Goal: Information Seeking & Learning: Understand process/instructions

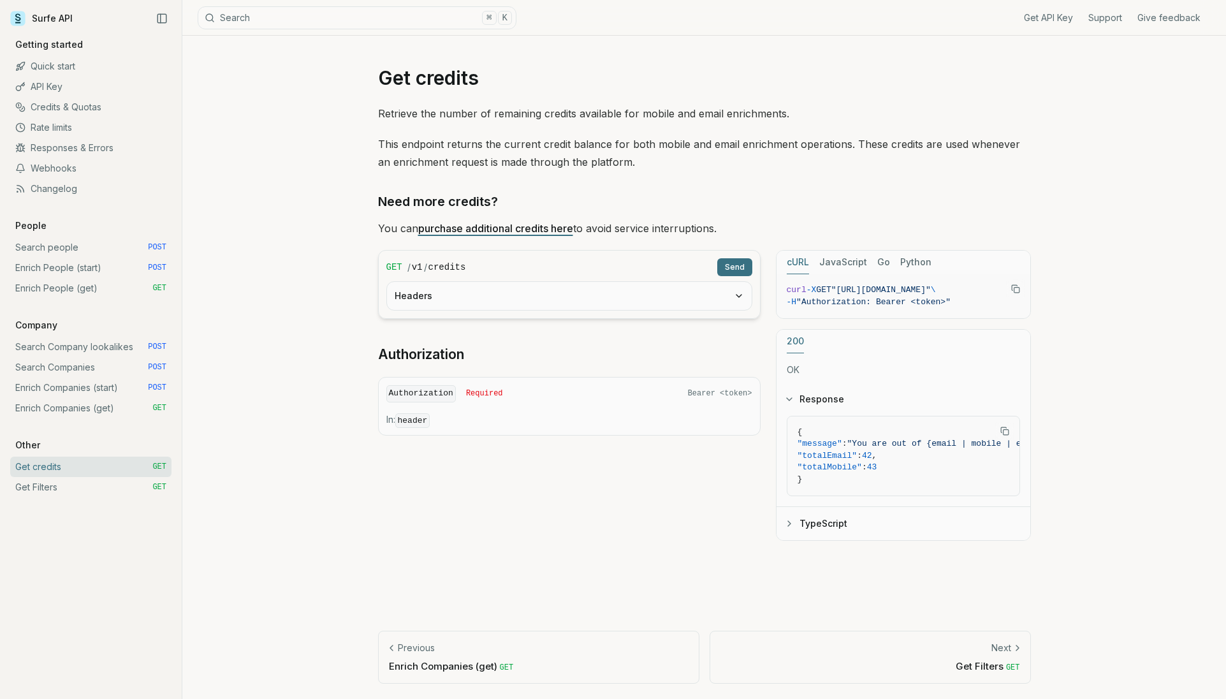
click at [237, 108] on div "On this page Need more credits? Get credits Retrieve the number of remaining cr…" at bounding box center [704, 367] width 1044 height 663
click at [309, 127] on div "On this page Need more credits? Get credits Retrieve the number of remaining cr…" at bounding box center [704, 367] width 1044 height 663
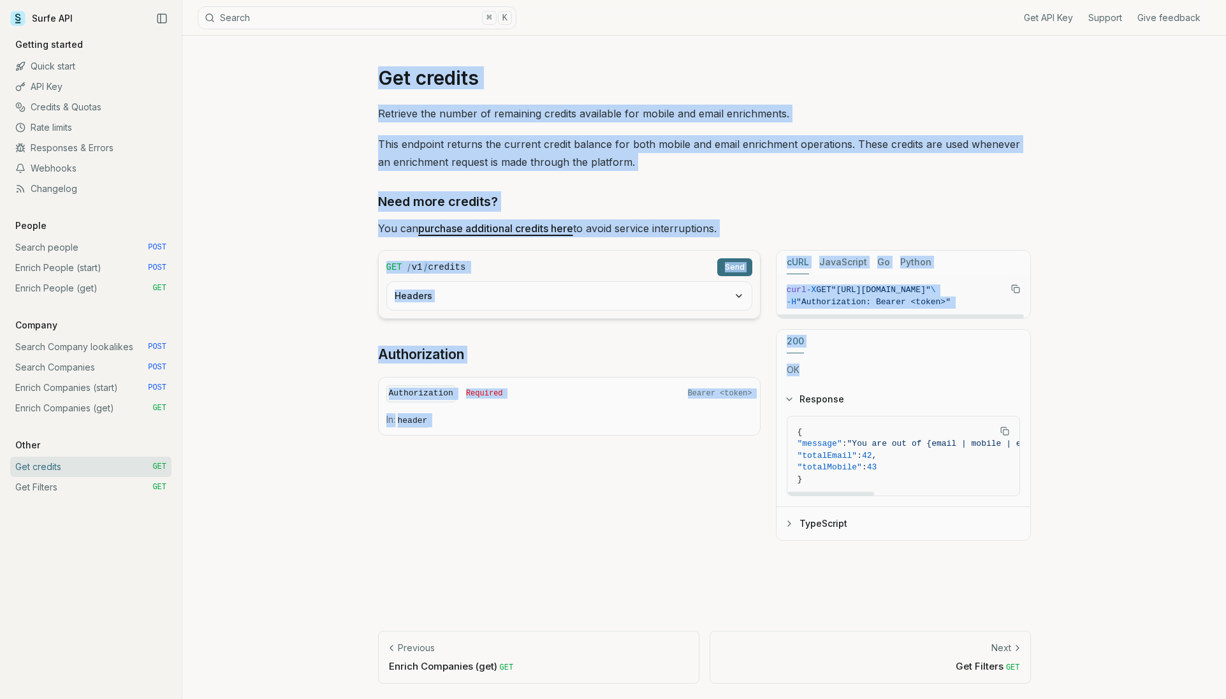
drag, startPoint x: 316, startPoint y: 57, endPoint x: 674, endPoint y: 237, distance: 400.4
click at [803, 369] on div "On this page Need more credits? Get credits Retrieve the number of remaining cr…" at bounding box center [704, 367] width 1044 height 663
click at [756, 169] on p "This endpoint returns the current credit balance for both mobile and email enri…" at bounding box center [704, 153] width 653 height 36
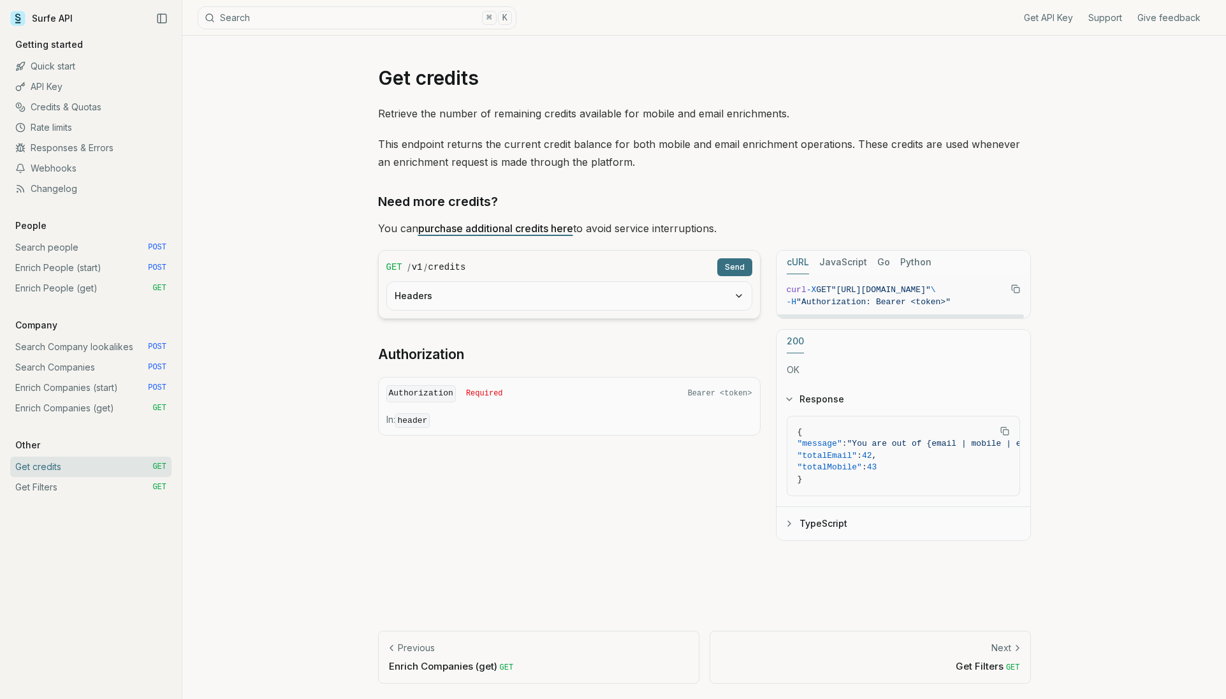
click at [1016, 290] on icon "Copy Text" at bounding box center [1015, 288] width 9 height 9
click at [90, 369] on link "Search Companies POST" at bounding box center [90, 367] width 161 height 20
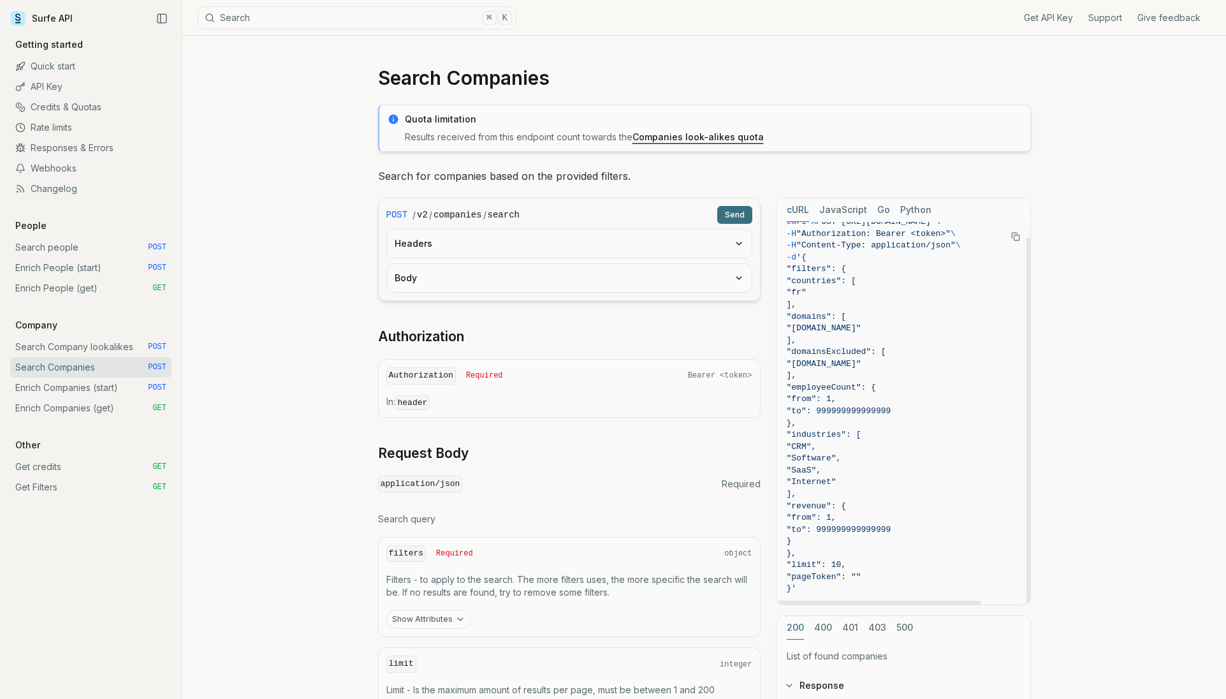
scroll to position [17, 0]
click at [653, 138] on link "Companies look-alikes quota" at bounding box center [698, 136] width 131 height 11
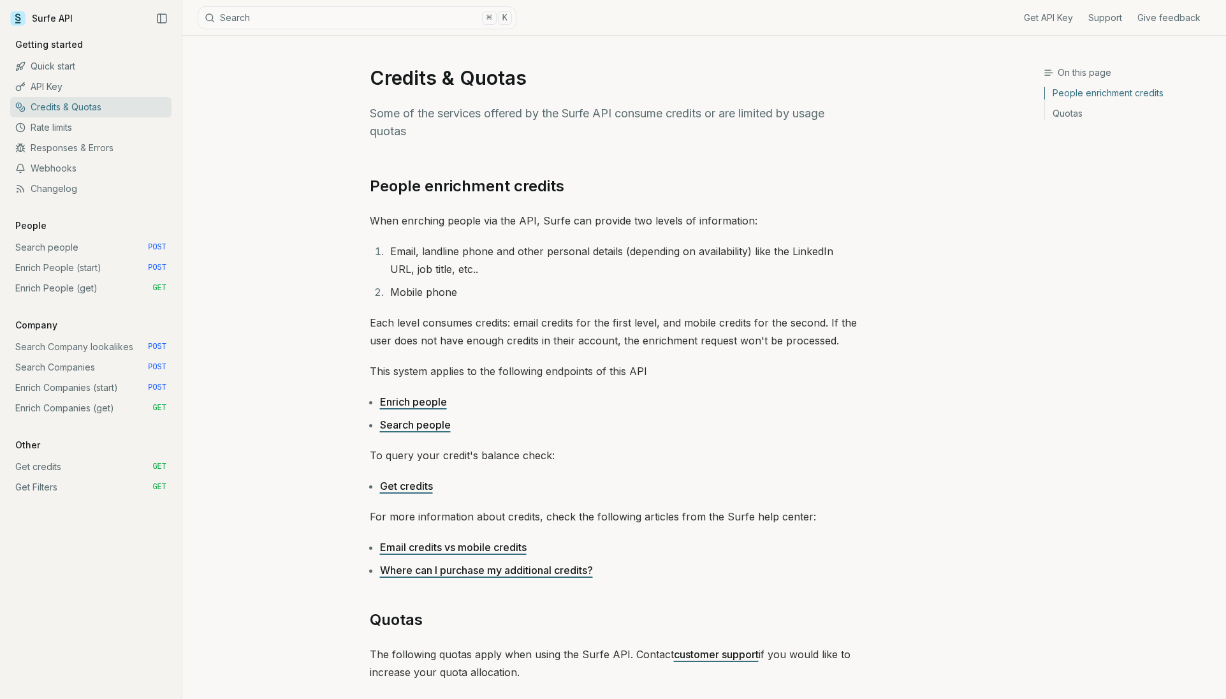
click at [104, 370] on link "Search Companies POST" at bounding box center [90, 367] width 161 height 20
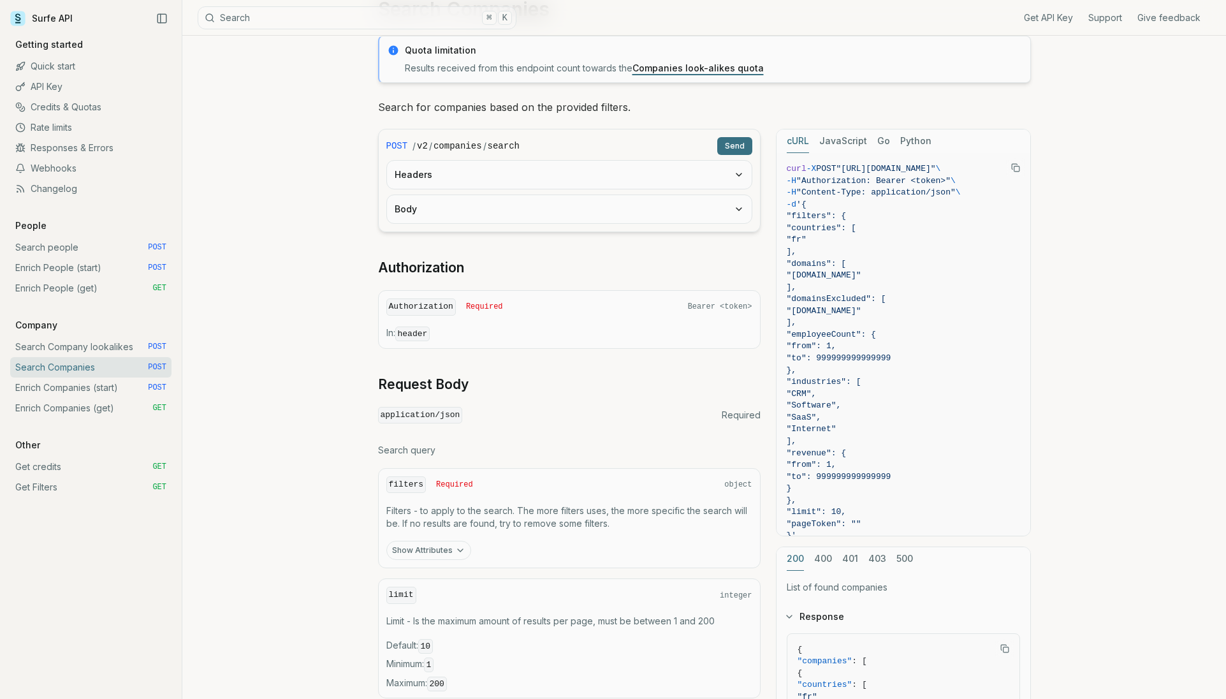
scroll to position [71, 0]
click at [432, 167] on button "Headers" at bounding box center [569, 172] width 365 height 28
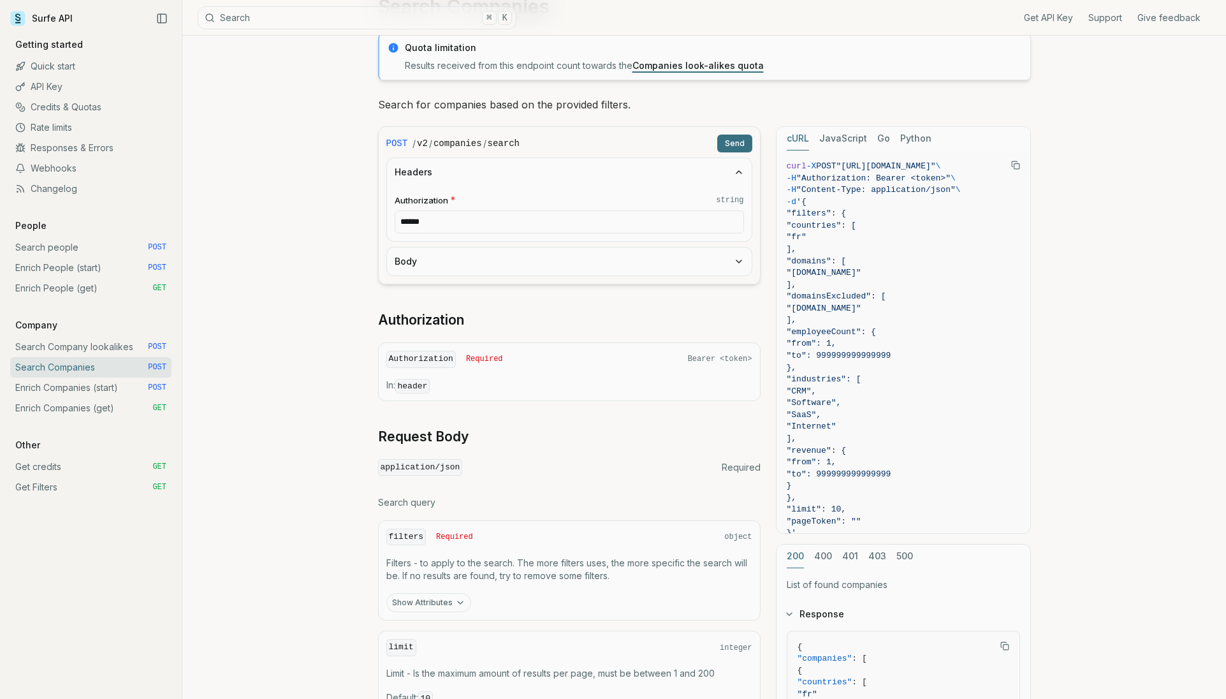
click at [469, 258] on button "Body" at bounding box center [569, 261] width 365 height 28
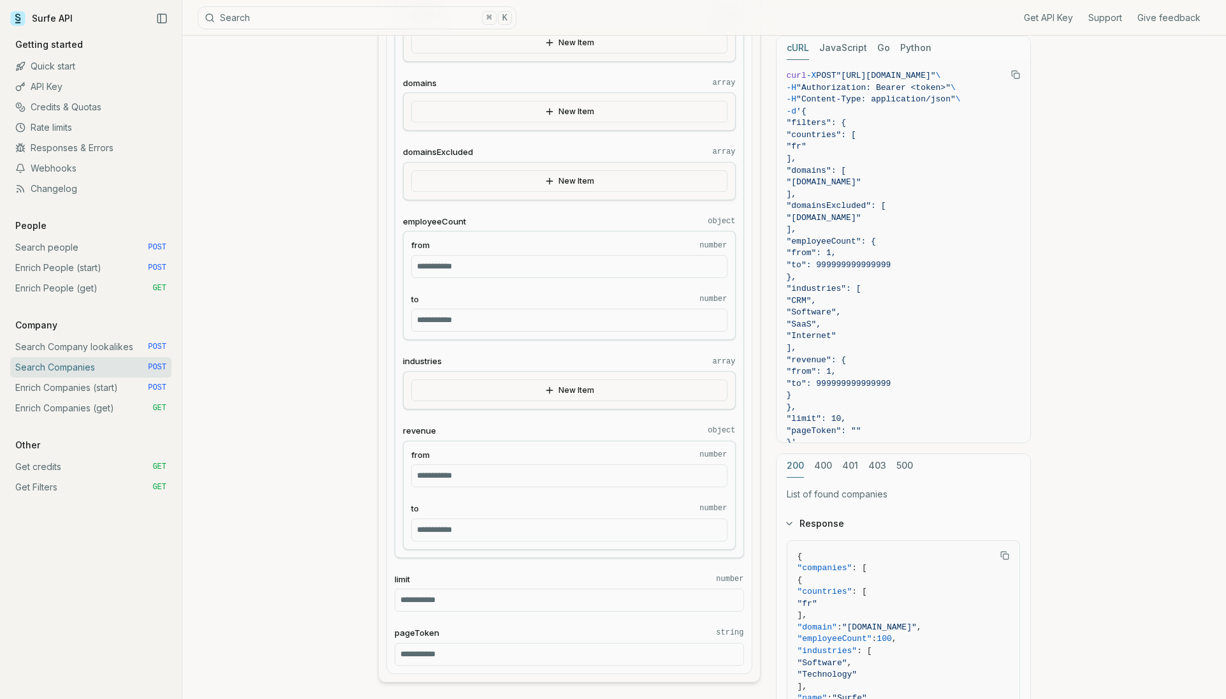
scroll to position [372, 0]
click at [478, 396] on button "New Item" at bounding box center [569, 390] width 316 height 22
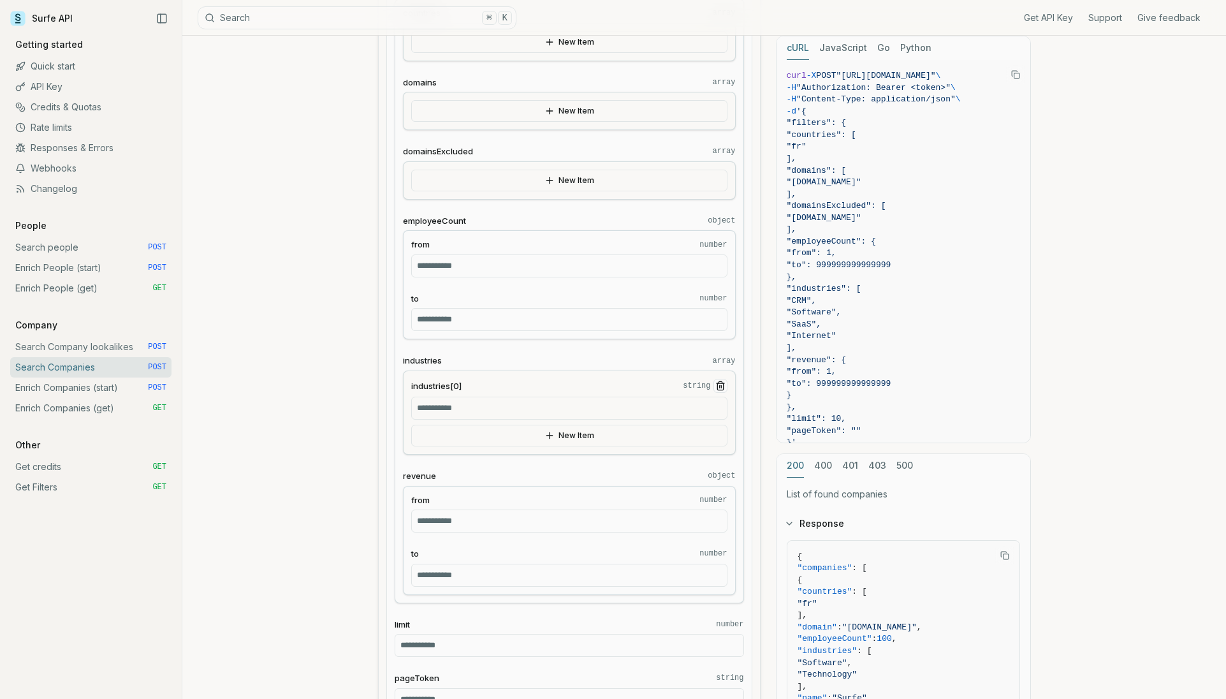
click at [476, 409] on input "industries[0] string" at bounding box center [569, 408] width 316 height 23
click at [721, 386] on line "Remove Item" at bounding box center [721, 386] width 0 height 3
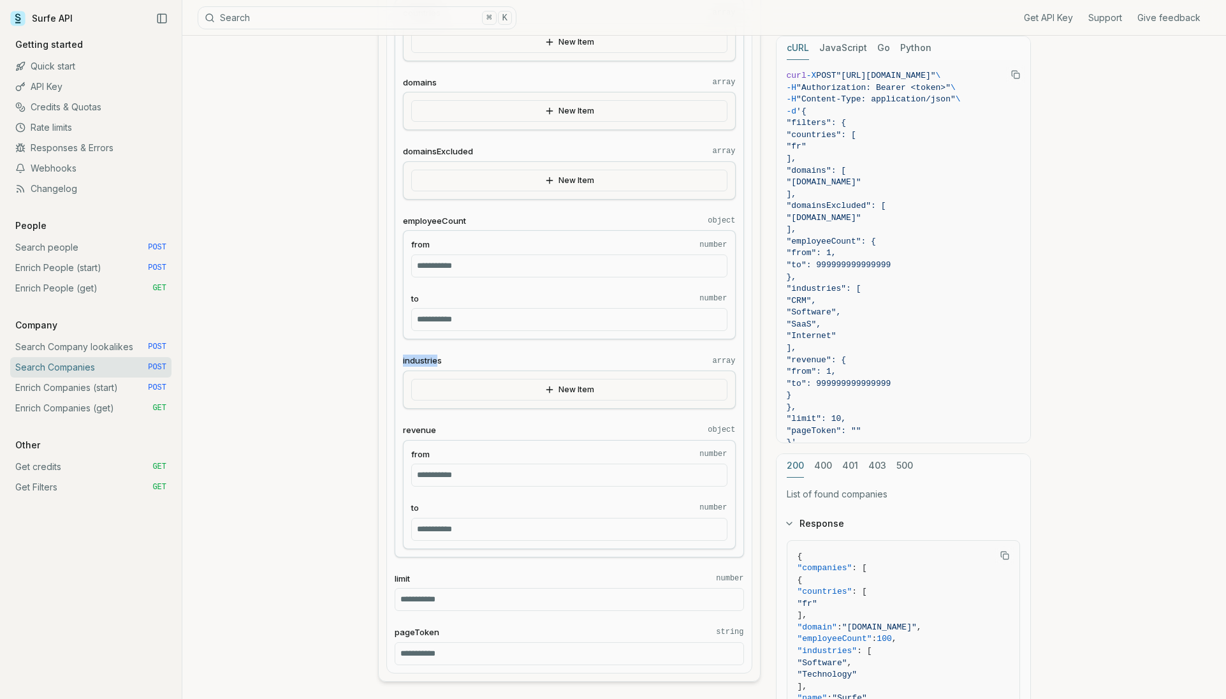
drag, startPoint x: 402, startPoint y: 357, endPoint x: 436, endPoint y: 361, distance: 34.7
click at [436, 361] on span "industries" at bounding box center [422, 361] width 39 height 12
click at [449, 361] on label "industries array" at bounding box center [569, 361] width 333 height 12
drag, startPoint x: 449, startPoint y: 361, endPoint x: 390, endPoint y: 357, distance: 59.4
click at [390, 357] on div "**********" at bounding box center [569, 323] width 365 height 698
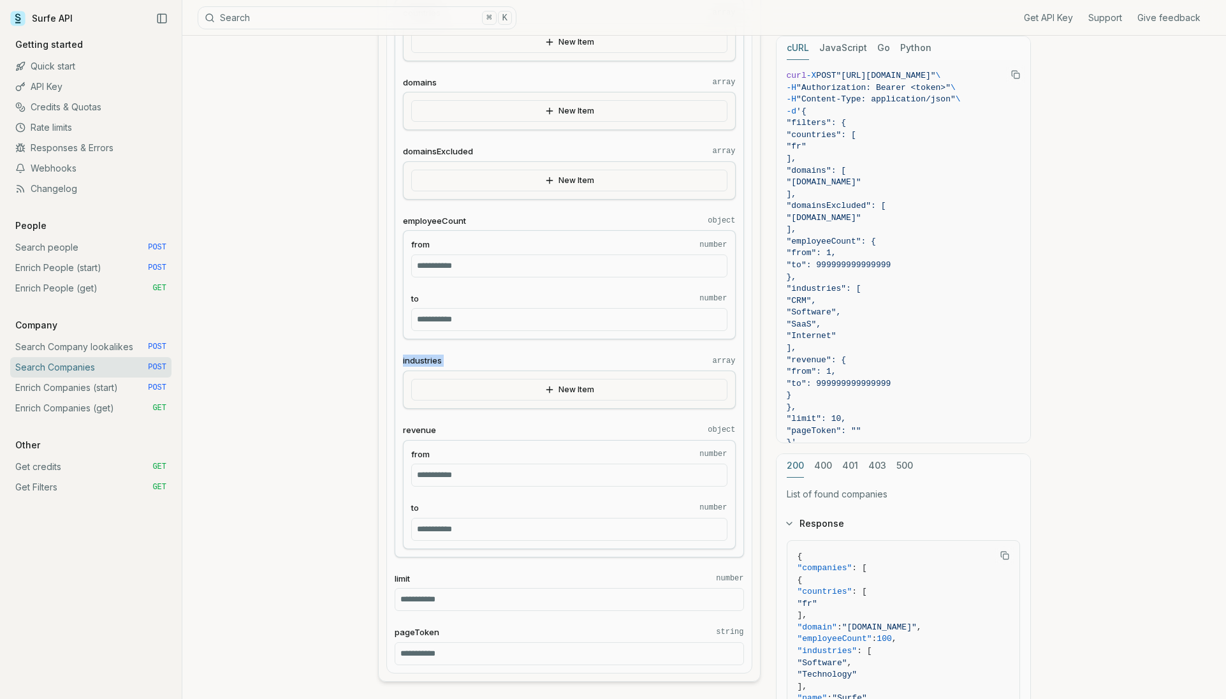
click at [494, 349] on div "**********" at bounding box center [569, 278] width 349 height 559
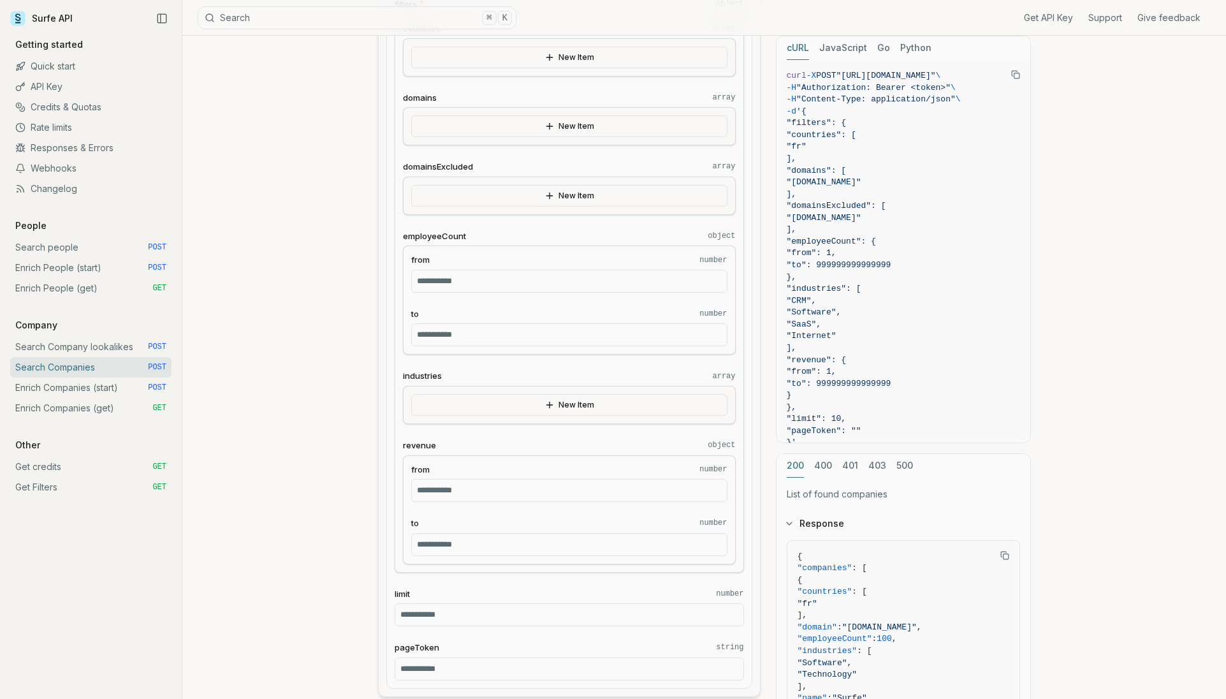
scroll to position [0, 0]
